Goal: Task Accomplishment & Management: Manage account settings

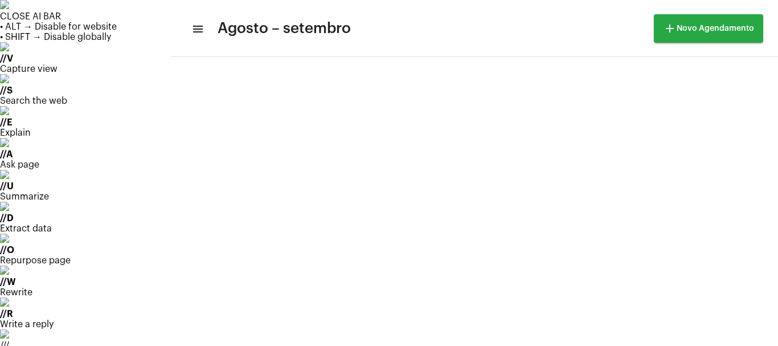
scroll to position [670, 0]
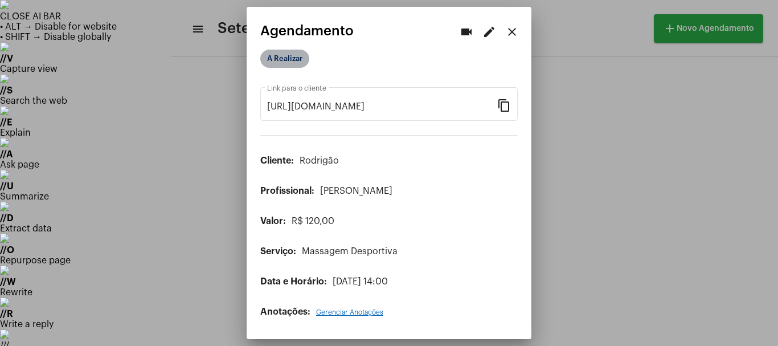
click at [275, 66] on mat-chip "A Realizar" at bounding box center [284, 59] width 49 height 18
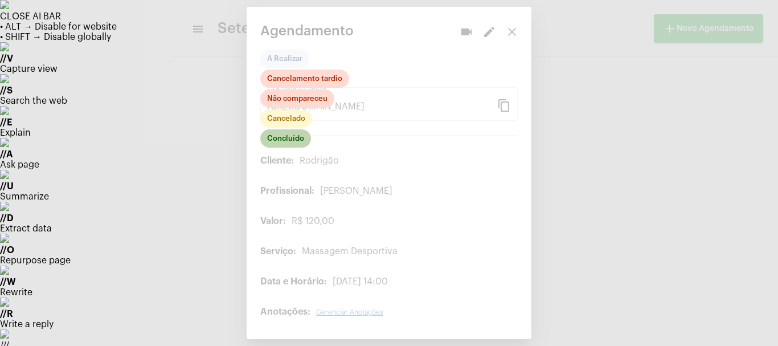
click at [288, 140] on mat-chip "Concluído" at bounding box center [285, 138] width 51 height 18
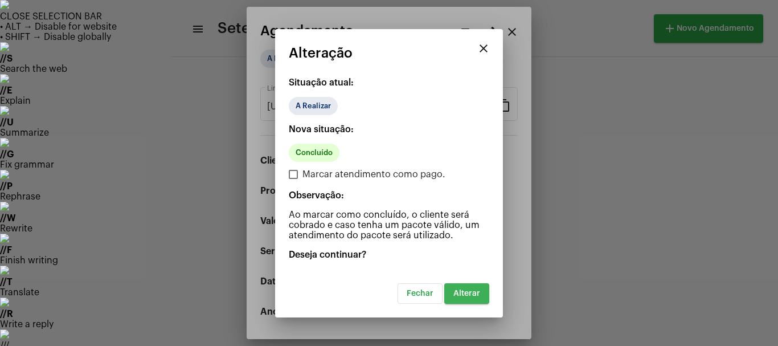
click at [466, 290] on span "Alterar" at bounding box center [466, 293] width 27 height 8
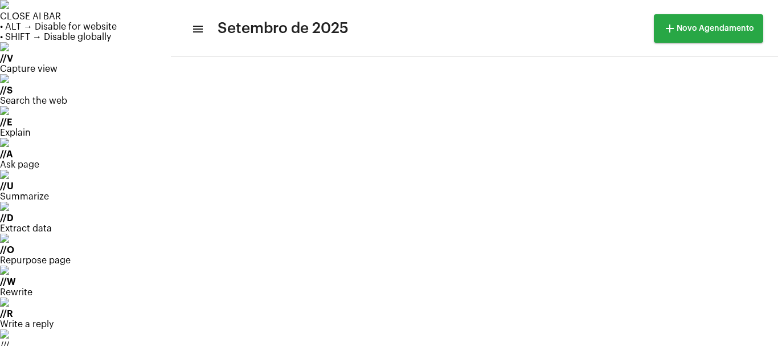
scroll to position [76, 0]
drag, startPoint x: 71, startPoint y: 170, endPoint x: 66, endPoint y: 179, distance: 10.5
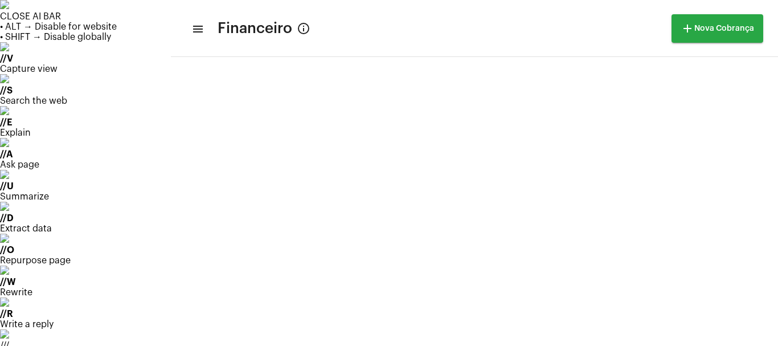
scroll to position [1208, 0]
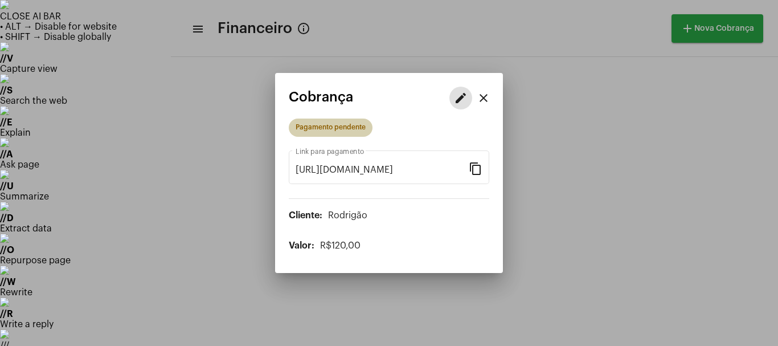
click at [339, 132] on mat-chip "Pagamento pendente" at bounding box center [331, 127] width 84 height 18
click at [459, 98] on mat-icon "edit" at bounding box center [461, 98] width 14 height 14
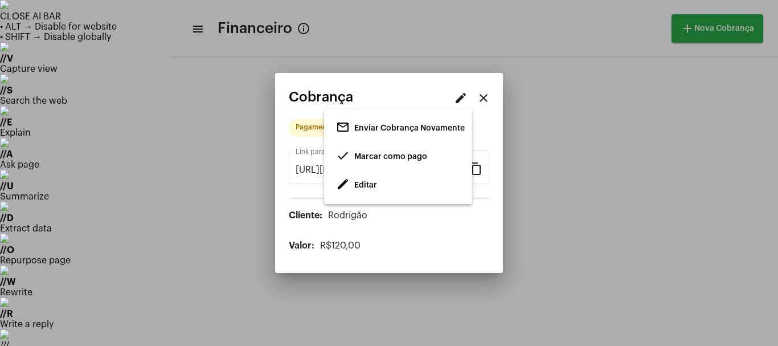
click at [349, 186] on span "edit" at bounding box center [343, 184] width 14 height 14
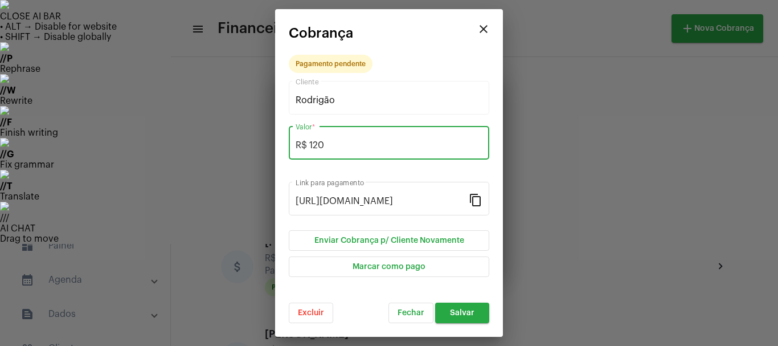
click at [323, 145] on input "R$ 120" at bounding box center [388, 145] width 187 height 10
type input "R$ 110"
click at [458, 312] on span "Salvar" at bounding box center [462, 313] width 24 height 8
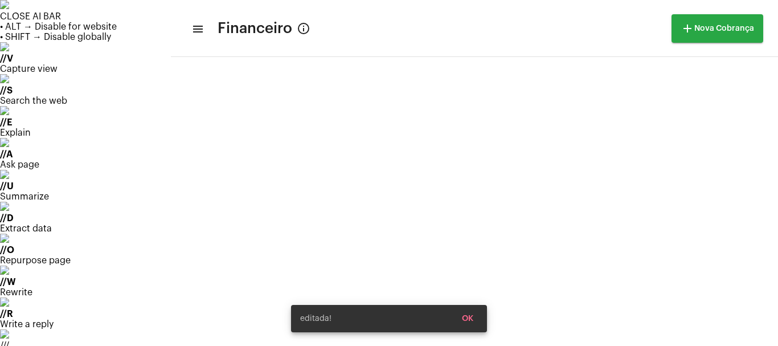
scroll to position [1208, 0]
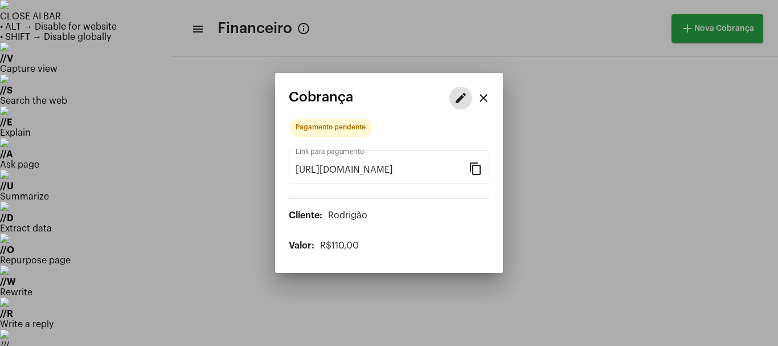
click at [461, 95] on mat-icon "edit" at bounding box center [461, 98] width 14 height 14
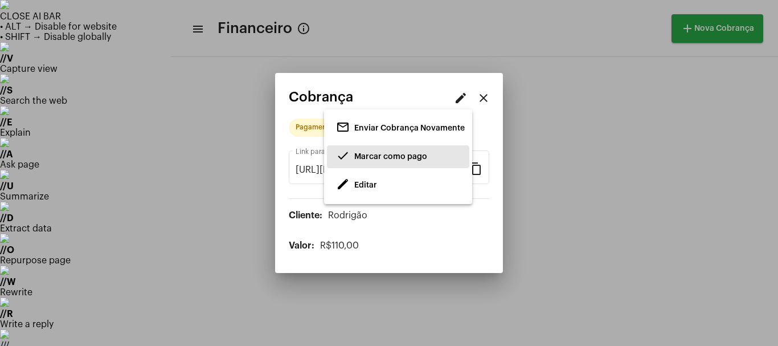
click at [373, 153] on span "Marcar como pago" at bounding box center [390, 157] width 73 height 8
